Goal: Task Accomplishment & Management: Manage account settings

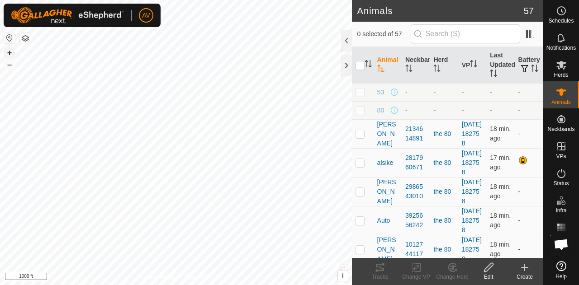
click at [7, 53] on button "+" at bounding box center [9, 52] width 11 height 11
click at [6, 52] on button "+" at bounding box center [9, 52] width 11 height 11
click at [9, 49] on button "+" at bounding box center [9, 52] width 11 height 11
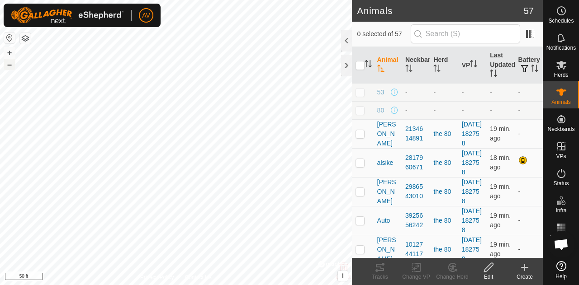
click at [11, 62] on button "–" at bounding box center [9, 64] width 11 height 11
click at [567, 28] on div "Notifications" at bounding box center [561, 40] width 36 height 27
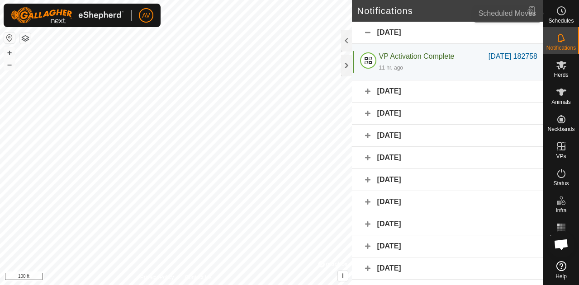
click at [562, 21] on span "Schedules" at bounding box center [560, 20] width 25 height 5
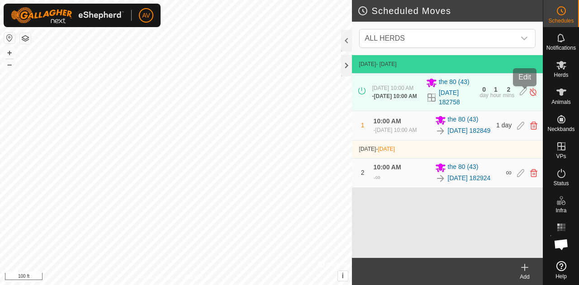
click at [524, 92] on icon at bounding box center [522, 91] width 7 height 9
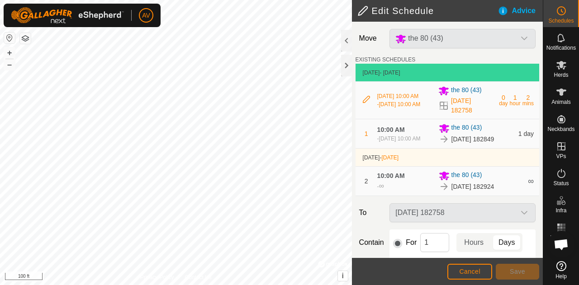
click at [364, 100] on icon at bounding box center [366, 99] width 7 height 7
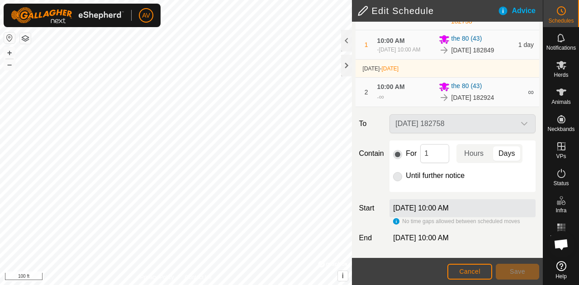
scroll to position [99, 0]
click at [488, 210] on div "[DATE] 10:00 AM" at bounding box center [462, 208] width 146 height 18
click at [396, 176] on p-radiobutton at bounding box center [397, 175] width 9 height 11
click at [472, 272] on span "Cancel" at bounding box center [469, 271] width 21 height 7
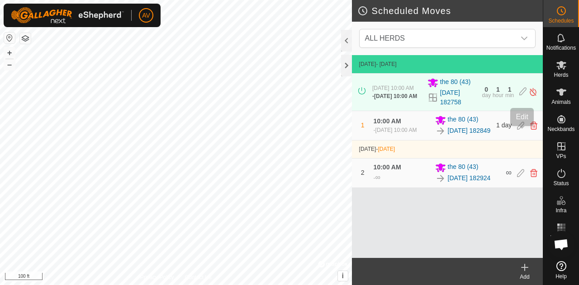
click at [522, 130] on icon at bounding box center [520, 126] width 7 height 8
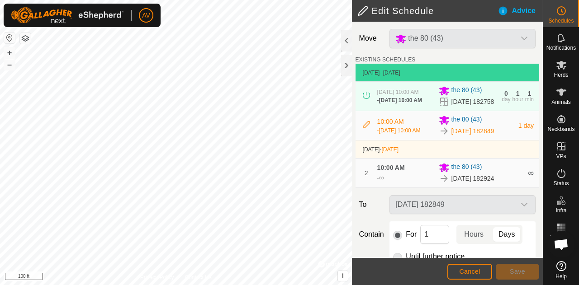
click at [367, 128] on icon at bounding box center [366, 124] width 7 height 7
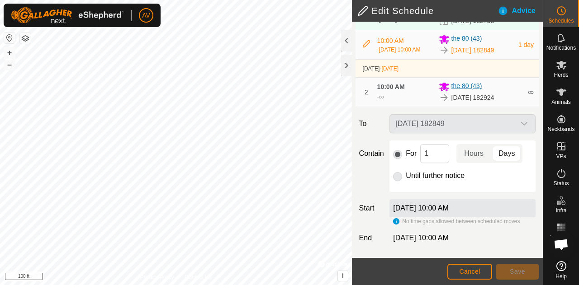
scroll to position [33, 0]
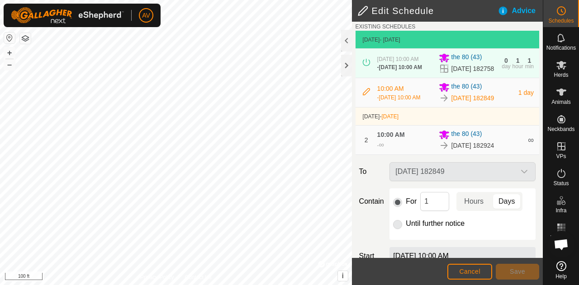
click at [364, 68] on div at bounding box center [366, 63] width 11 height 9
click at [470, 268] on span "Cancel" at bounding box center [469, 271] width 21 height 7
